Goal: Find specific page/section: Find specific page/section

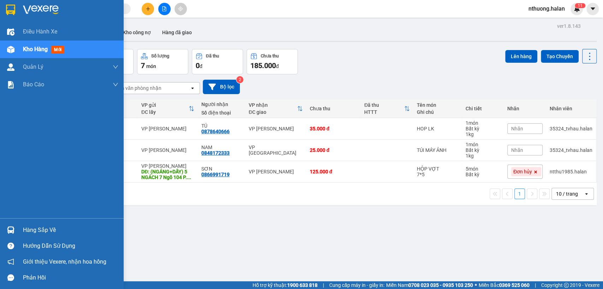
click at [18, 229] on div "Hàng sắp về" at bounding box center [62, 230] width 124 height 16
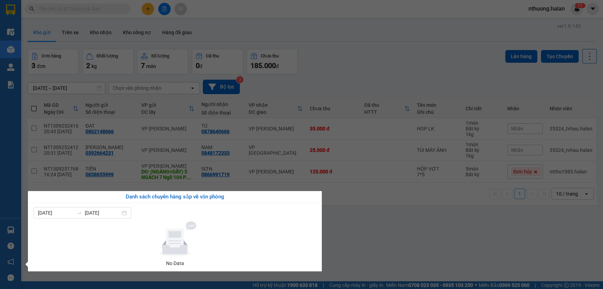
click at [475, 242] on section "Kết quả tìm kiếm ( 0 ) Bộ lọc No Data nthuong.halan 1 1 Điều hành xe Kho hàng m…" at bounding box center [301, 144] width 603 height 289
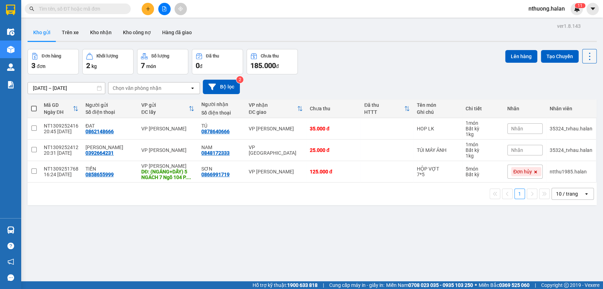
drag, startPoint x: 581, startPoint y: 54, endPoint x: 582, endPoint y: 64, distance: 9.2
click at [584, 54] on icon at bounding box center [589, 57] width 10 height 10
click at [575, 100] on span "Làm mới" at bounding box center [572, 100] width 19 height 7
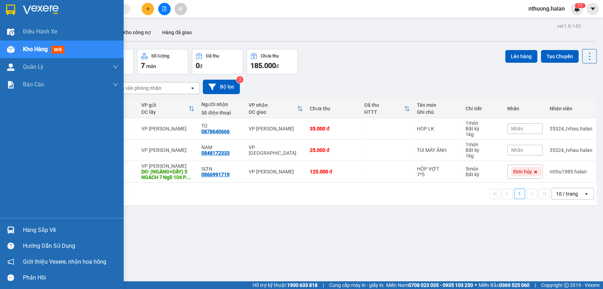
click at [44, 222] on div "Hàng sắp về" at bounding box center [62, 230] width 124 height 16
